Goal: Task Accomplishment & Management: Manage account settings

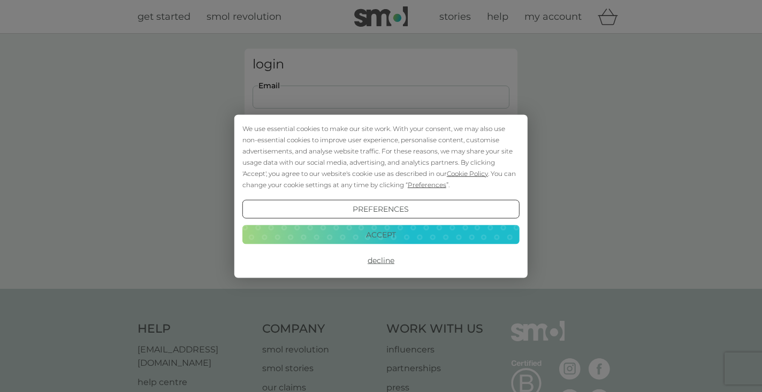
type input "sara.tomassini.9@gmail.com"
click at [381, 168] on button "Login" at bounding box center [380, 168] width 257 height 31
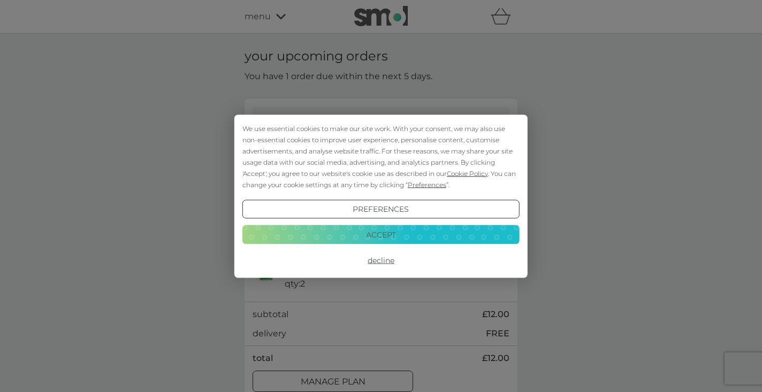
click at [387, 259] on button "Decline" at bounding box center [380, 260] width 277 height 19
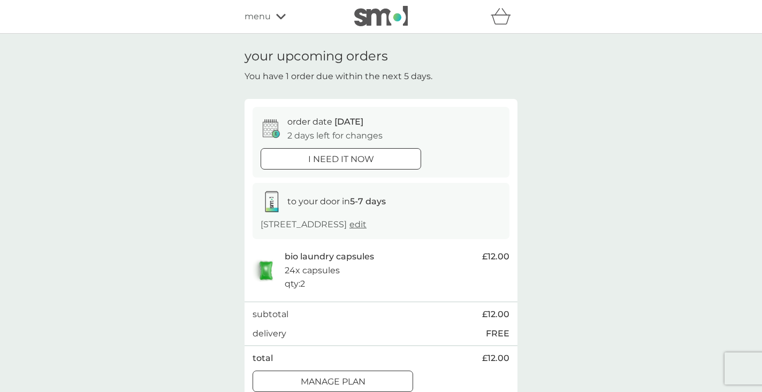
scroll to position [29, 0]
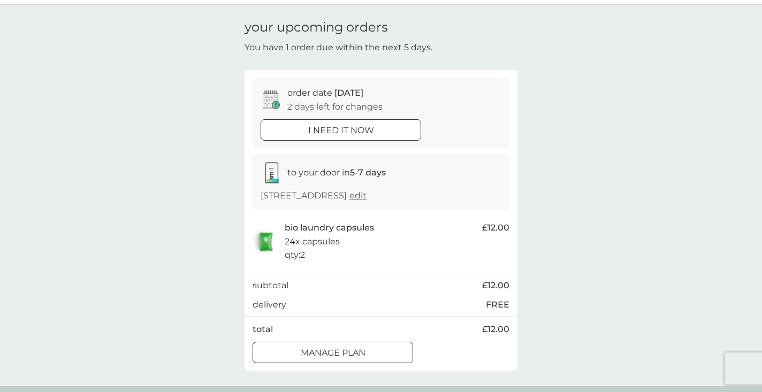
click at [355, 346] on p "Manage plan" at bounding box center [333, 353] width 65 height 14
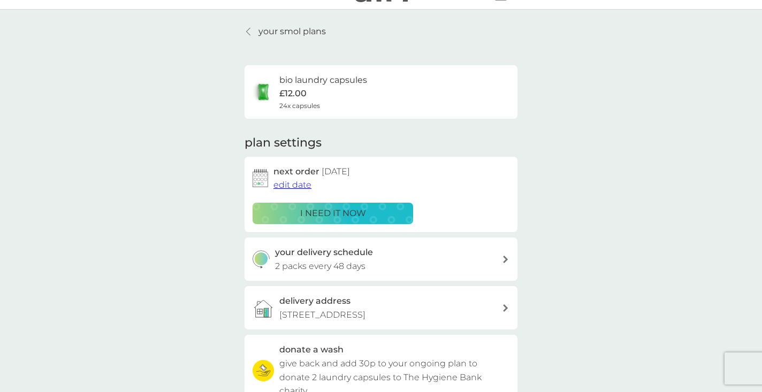
scroll to position [26, 0]
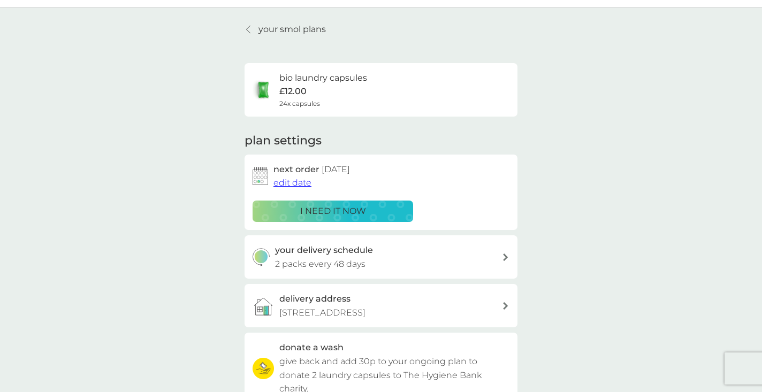
click at [361, 261] on p "2 packs every 48 days" at bounding box center [320, 264] width 90 height 14
select select "49"
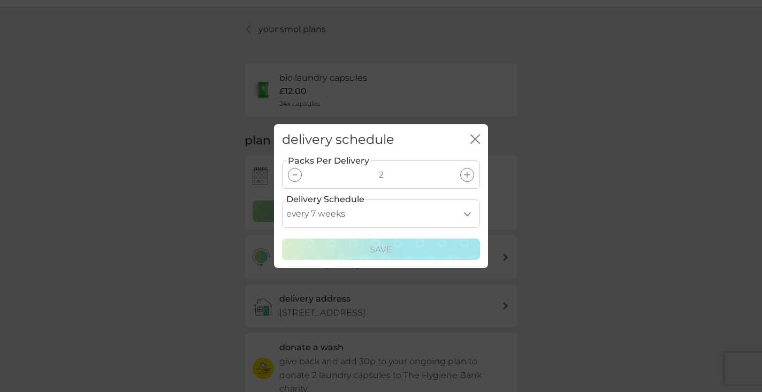
click at [474, 137] on icon "close" at bounding box center [475, 139] width 10 height 10
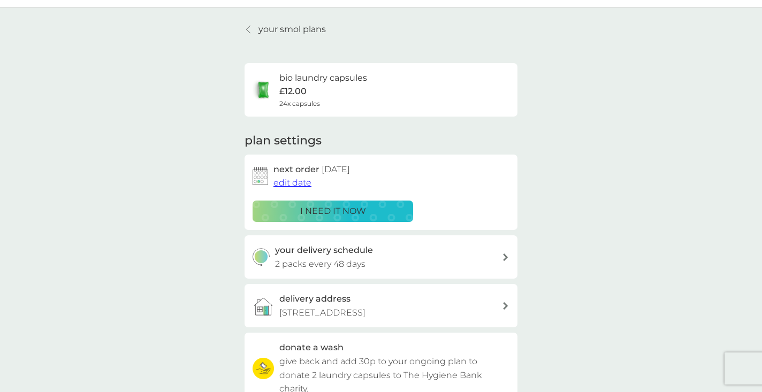
click at [300, 181] on span "edit date" at bounding box center [292, 183] width 38 height 10
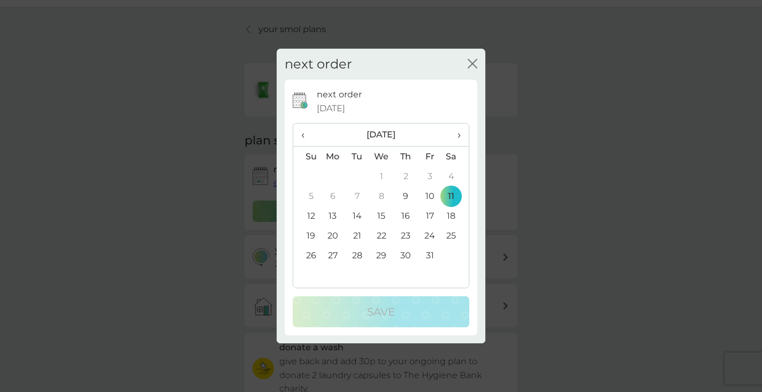
click at [459, 135] on span "›" at bounding box center [455, 135] width 11 height 22
click at [336, 192] on td "3" at bounding box center [332, 196] width 25 height 20
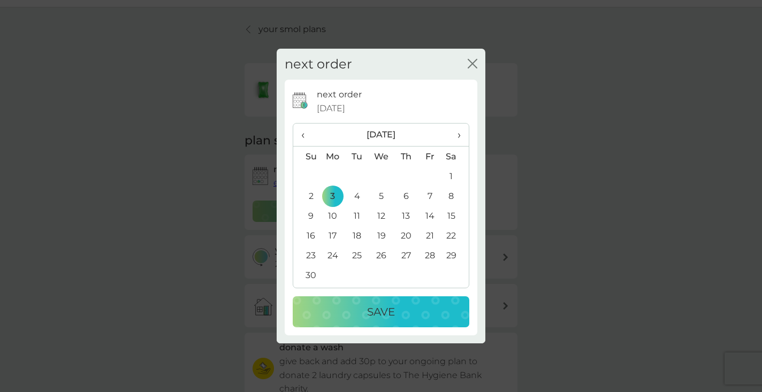
click at [382, 311] on p "Save" at bounding box center [381, 311] width 28 height 17
